Goal: Book appointment/travel/reservation: Book appointment/travel/reservation

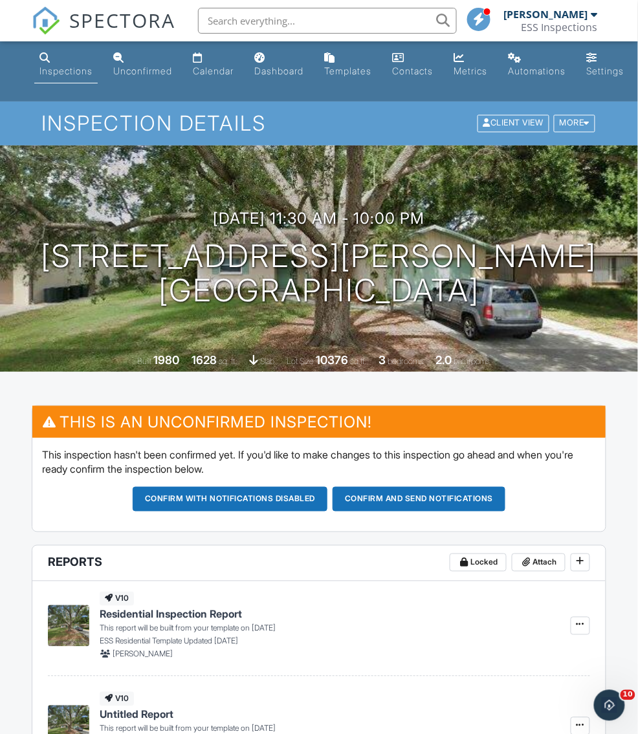
click at [110, 35] on link "SPECTORA" at bounding box center [104, 30] width 144 height 27
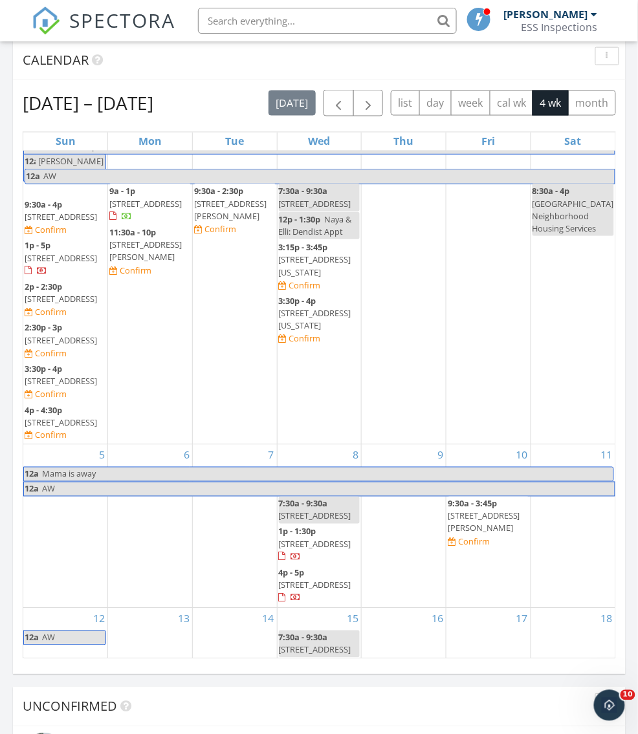
scroll to position [196, 0]
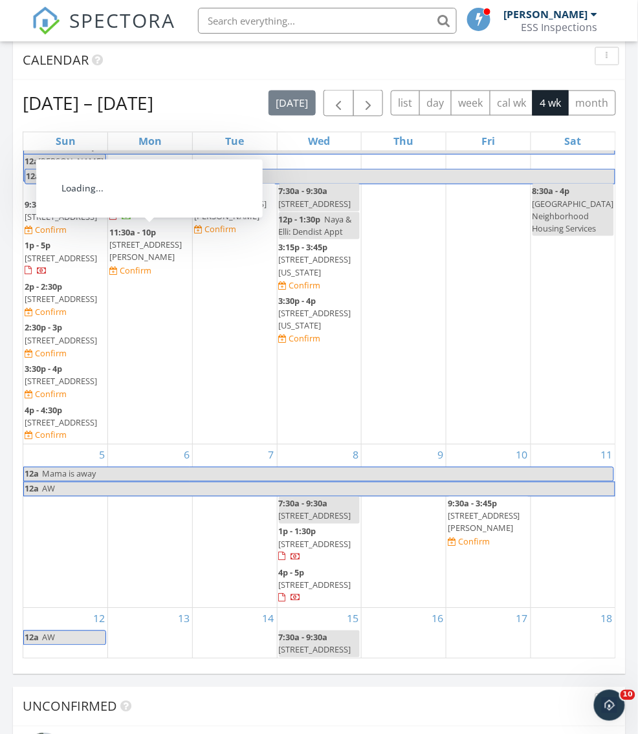
click at [124, 239] on span "4320 Nelson Ave, Sarasota 34231" at bounding box center [145, 251] width 72 height 24
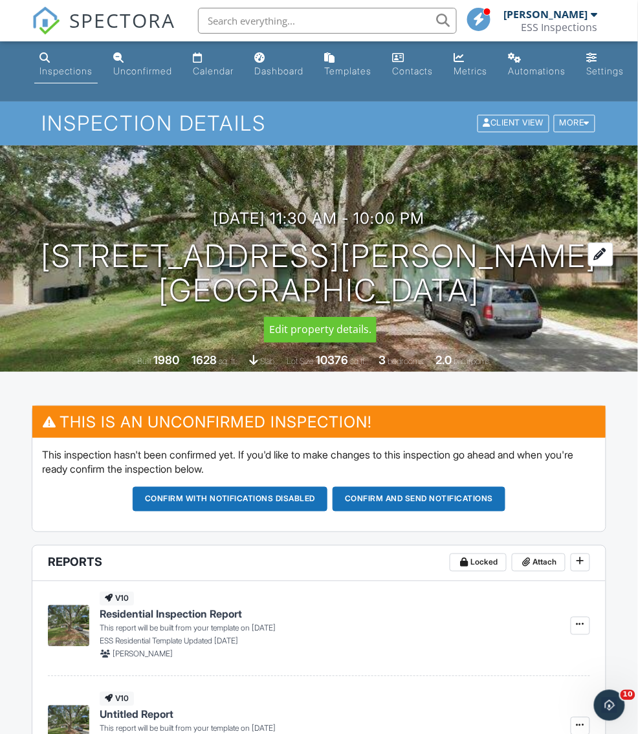
click at [371, 286] on h1 "4320 Nelson Ave Sarasota, FL 34231" at bounding box center [319, 273] width 556 height 69
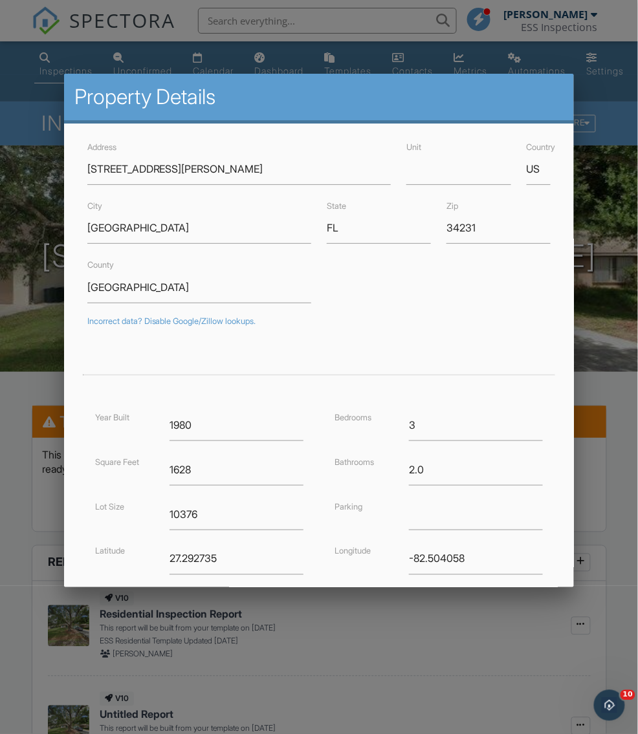
click at [45, 380] on div at bounding box center [319, 394] width 638 height 918
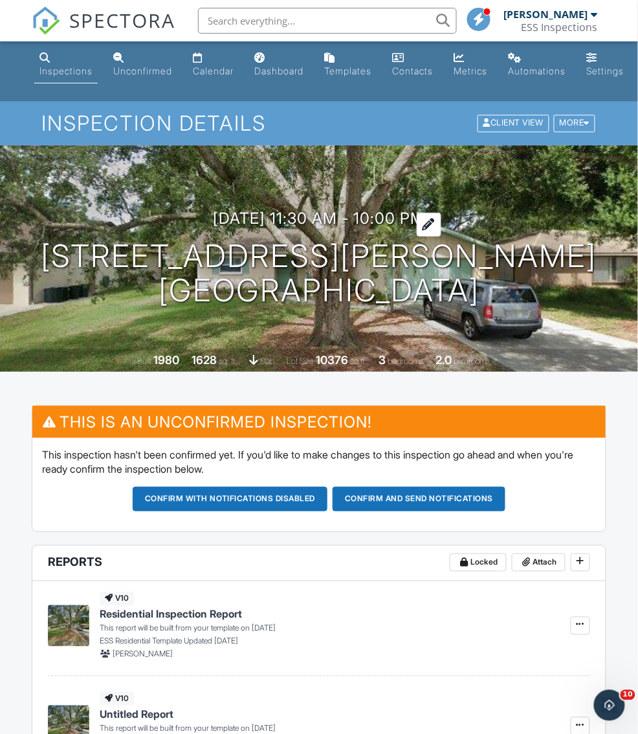
click at [288, 219] on h3 "[DATE] 11:30 am - 10:00 pm" at bounding box center [320, 218] width 212 height 17
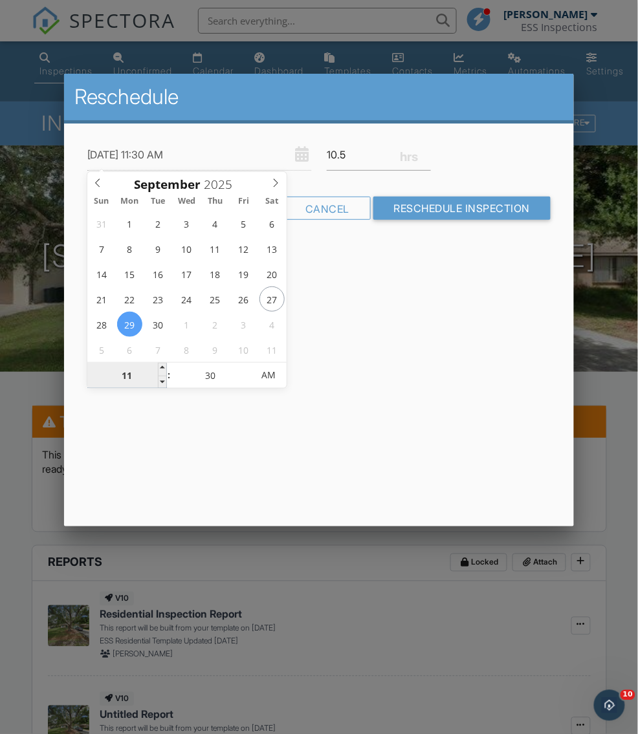
click at [127, 379] on input "11" at bounding box center [127, 376] width 80 height 26
type input "09/29/2025 3:30 AM"
type input "03"
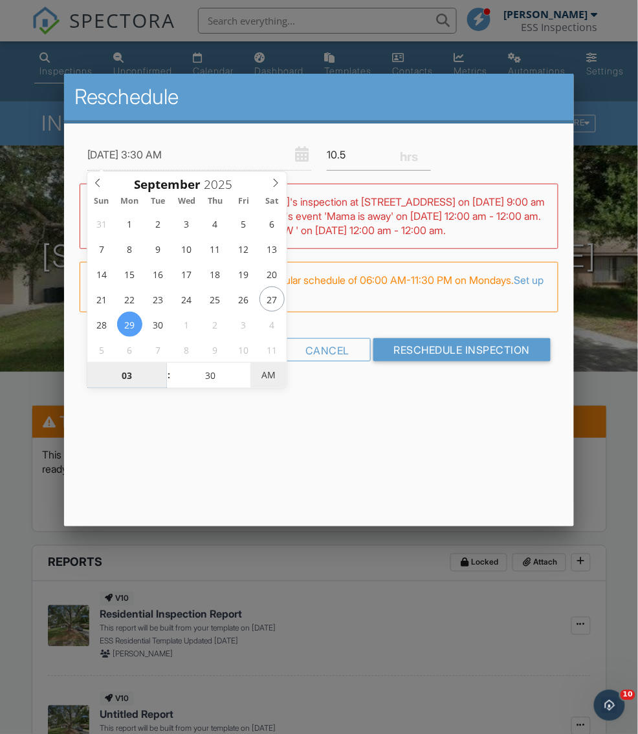
type input "09/29/2025 3:30 PM"
click at [259, 378] on span "AM" at bounding box center [268, 375] width 36 height 26
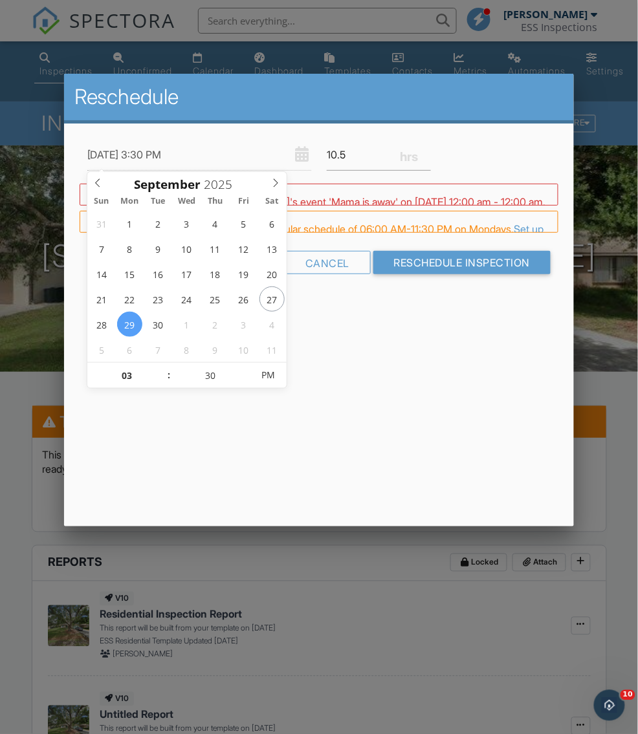
click at [406, 386] on div "Reschedule 09/29/2025 3:30 PM 10.5 Warning: this date/time is in the past. WARN…" at bounding box center [319, 300] width 511 height 453
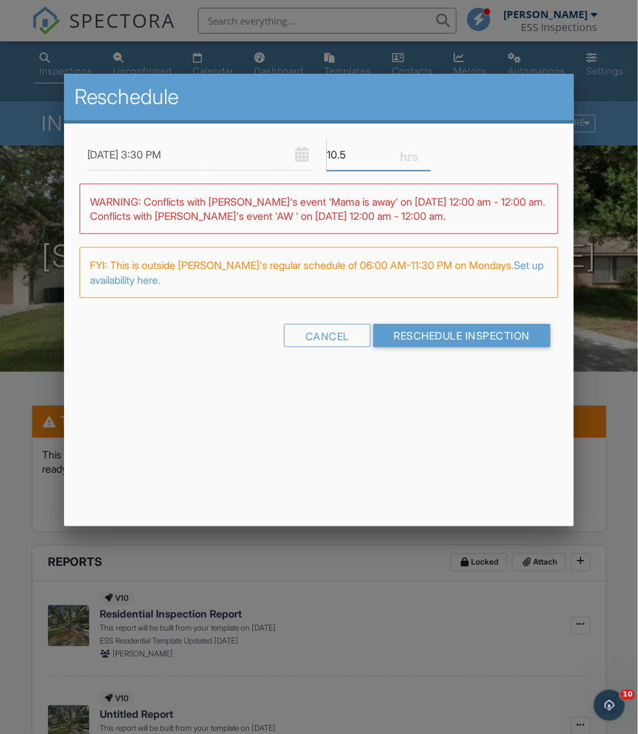
click at [358, 153] on input "10.5" at bounding box center [379, 155] width 104 height 32
type input "6"
click at [309, 391] on div "Reschedule 09/29/2025 3:30 PM 6 Warning: this date/time is in the past. WARNING…" at bounding box center [319, 300] width 511 height 453
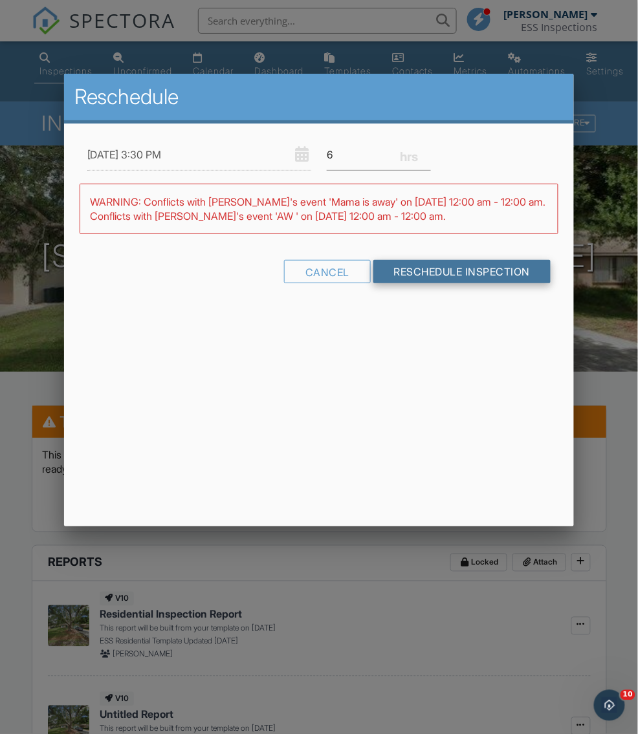
click at [443, 270] on input "Reschedule Inspection" at bounding box center [462, 271] width 178 height 23
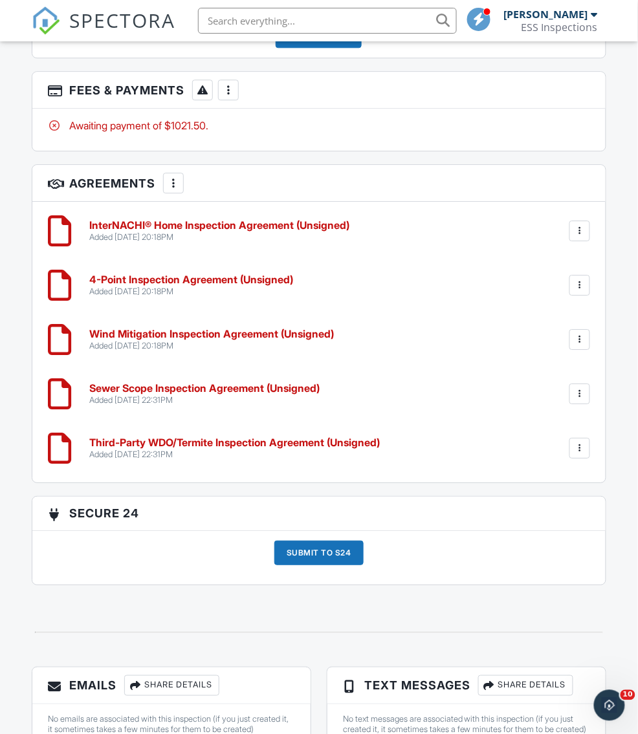
scroll to position [2564, 0]
